Goal: Task Accomplishment & Management: Use online tool/utility

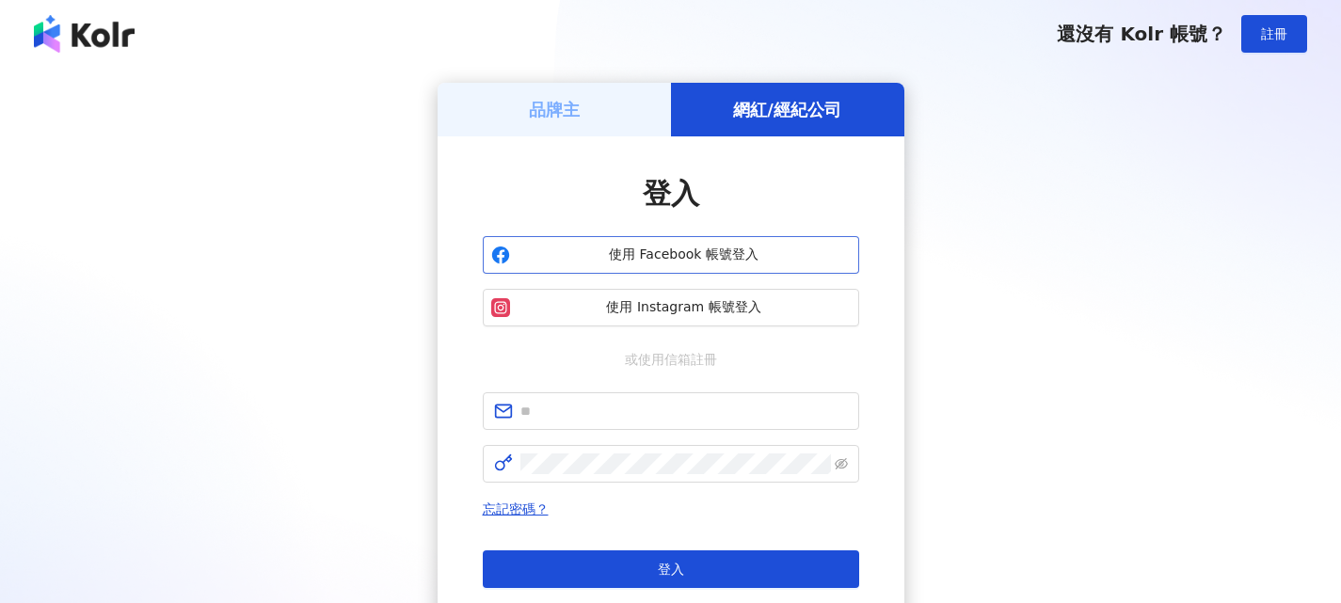
click at [679, 256] on span "使用 Facebook 帳號登入" at bounding box center [684, 255] width 333 height 19
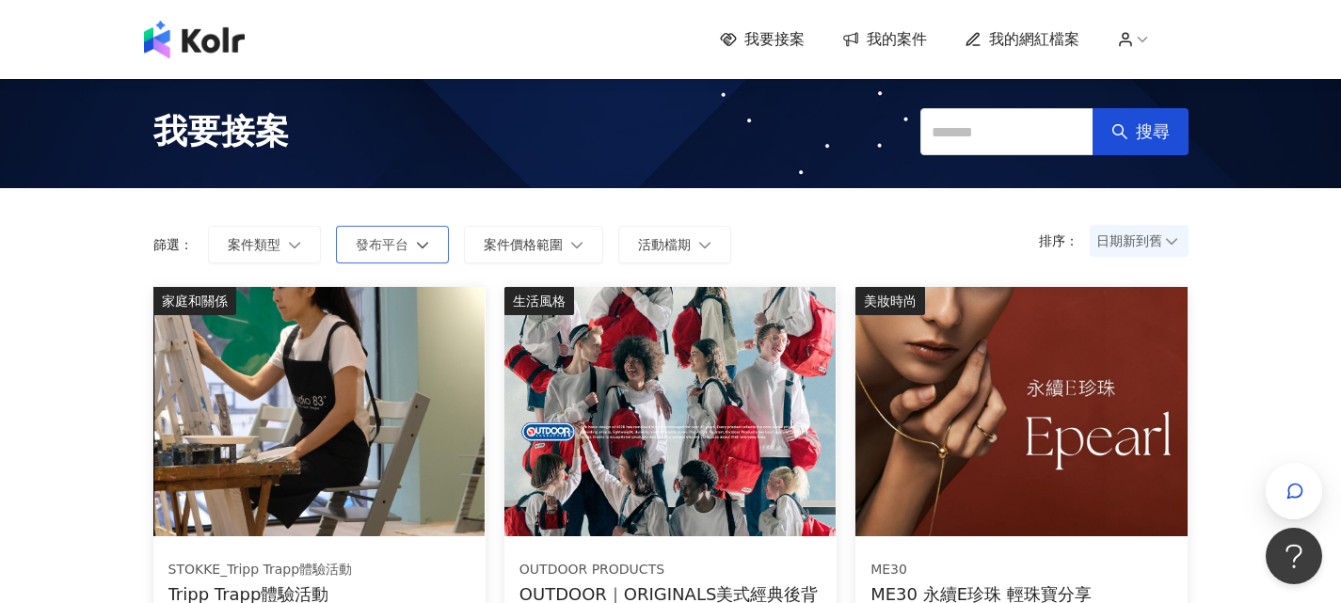
click at [398, 238] on span "發布平台" at bounding box center [382, 244] width 53 height 15
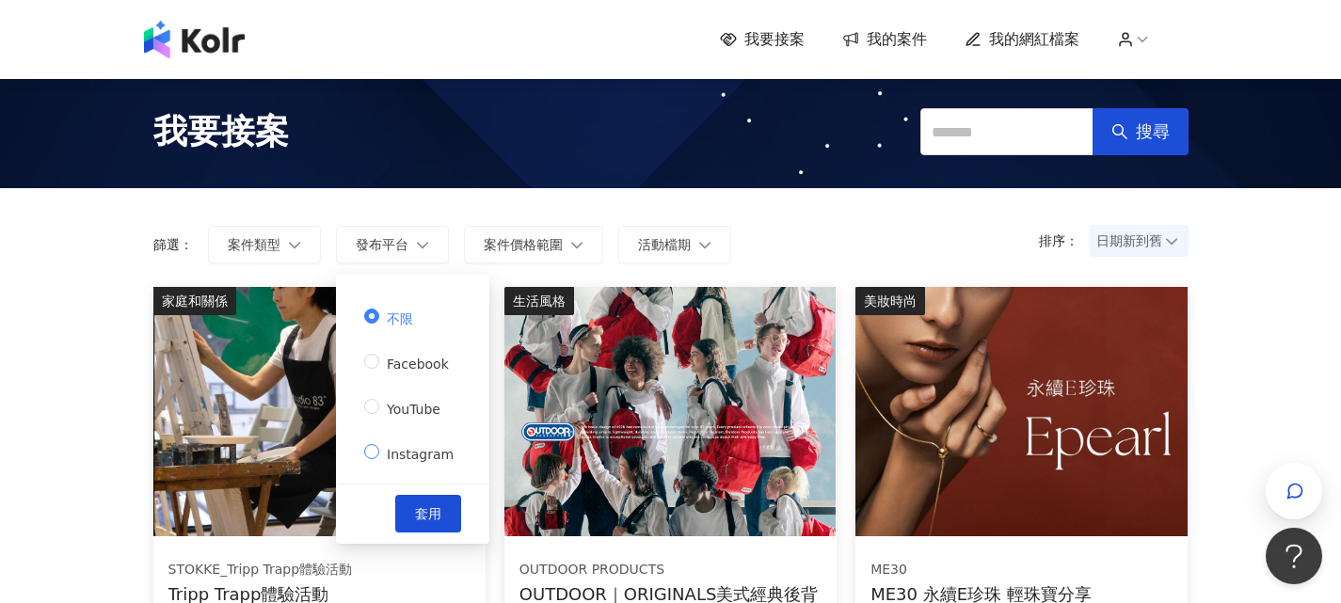
click at [396, 447] on span "Instagram" at bounding box center [420, 454] width 82 height 15
click at [417, 507] on span "套用" at bounding box center [428, 513] width 26 height 15
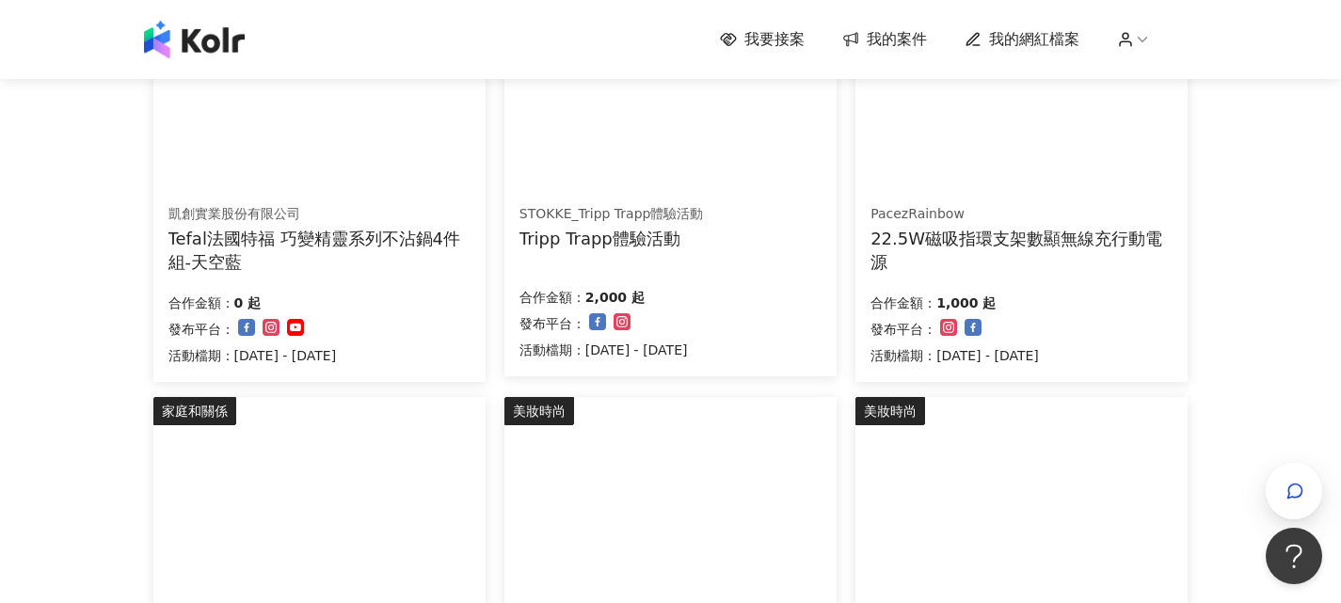
scroll to position [923, 0]
